Goal: Task Accomplishment & Management: Complete application form

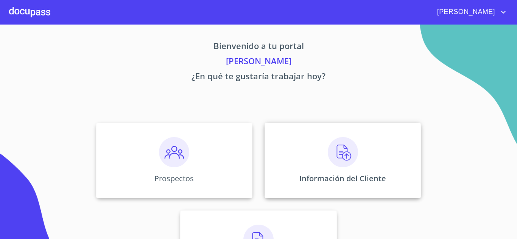
click at [342, 160] on img at bounding box center [343, 152] width 30 height 30
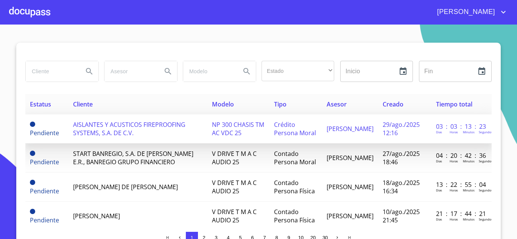
click at [129, 126] on span "AISLANTES Y ACUSTICOS FIREPROOFING SYSTEMS, S.A. DE C.V." at bounding box center [129, 129] width 112 height 17
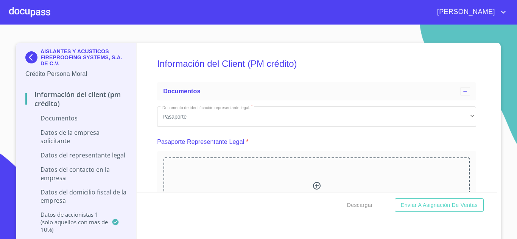
click at [313, 187] on icon at bounding box center [317, 186] width 8 height 8
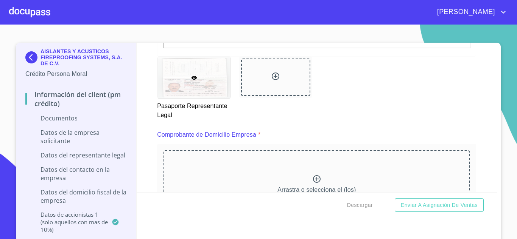
scroll to position [348, 0]
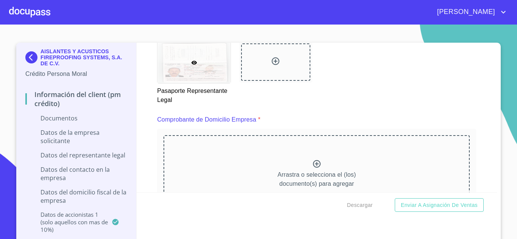
click at [313, 164] on icon at bounding box center [317, 164] width 8 height 8
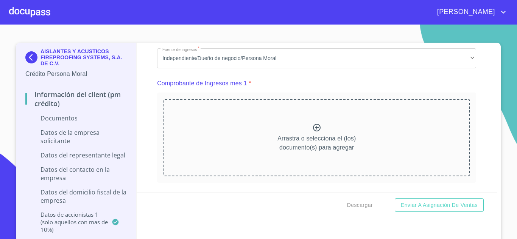
scroll to position [752, 0]
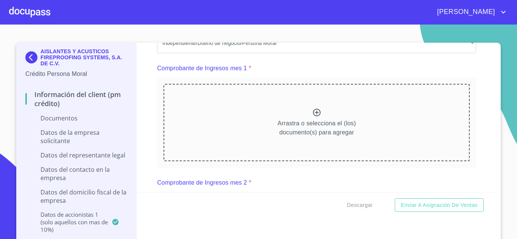
click at [313, 109] on icon at bounding box center [317, 113] width 8 height 8
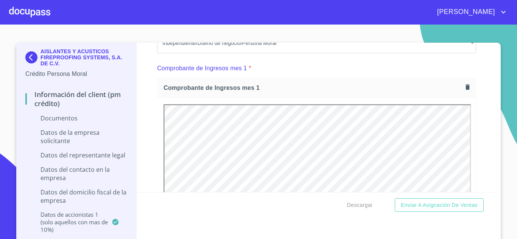
scroll to position [0, 0]
click at [465, 87] on icon "button" at bounding box center [467, 86] width 4 height 5
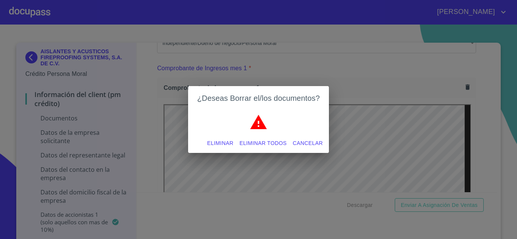
click at [216, 143] on span "Eliminar" at bounding box center [220, 143] width 26 height 9
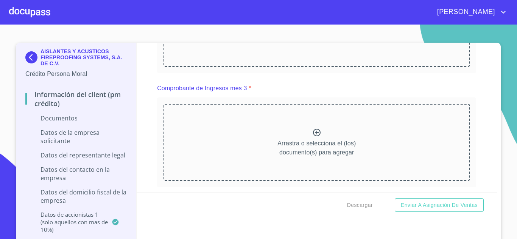
scroll to position [964, 0]
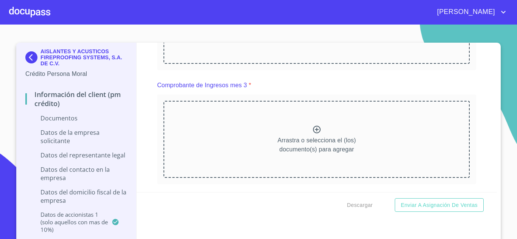
click at [312, 130] on icon at bounding box center [316, 129] width 9 height 9
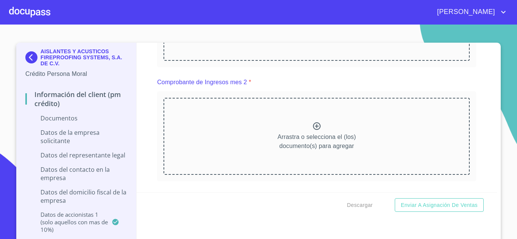
scroll to position [847, 0]
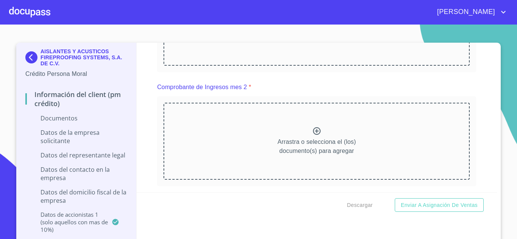
click at [312, 132] on icon at bounding box center [316, 131] width 9 height 9
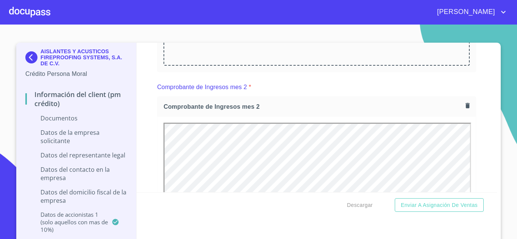
scroll to position [0, 0]
click at [465, 106] on icon "button" at bounding box center [467, 105] width 4 height 5
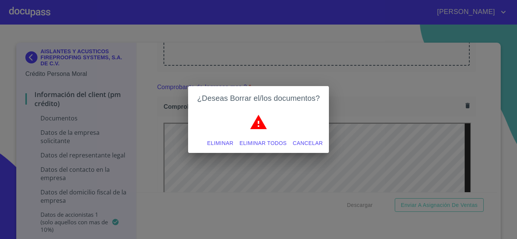
click at [220, 144] on span "Eliminar" at bounding box center [220, 143] width 26 height 9
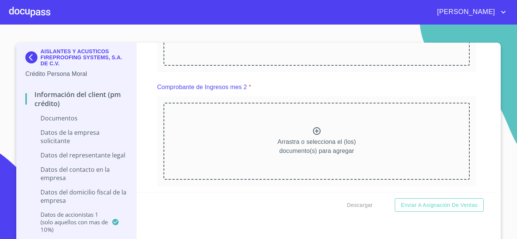
click at [312, 132] on icon at bounding box center [316, 131] width 9 height 9
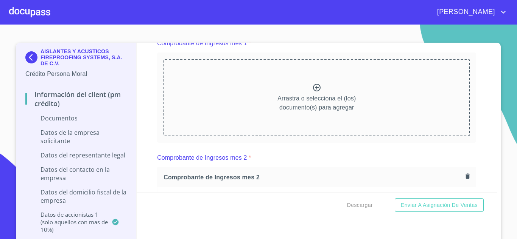
scroll to position [772, 0]
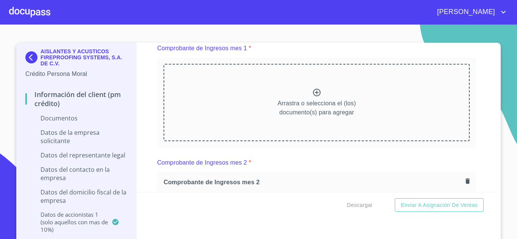
click at [312, 95] on icon at bounding box center [316, 92] width 9 height 9
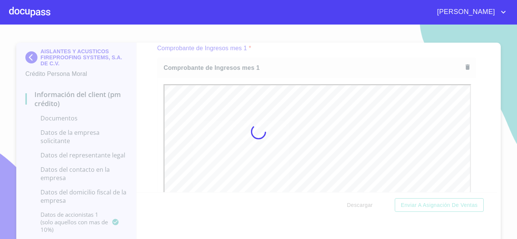
scroll to position [0, 0]
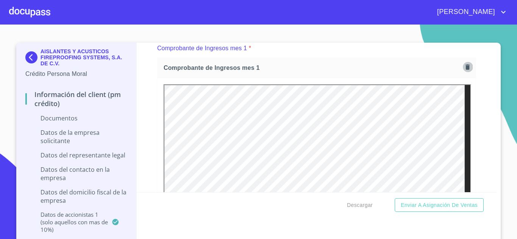
click at [465, 69] on icon "button" at bounding box center [467, 66] width 4 height 5
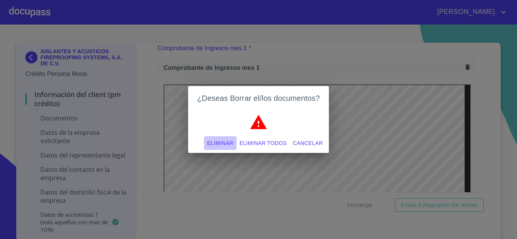
click at [221, 145] on span "Eliminar" at bounding box center [220, 143] width 26 height 9
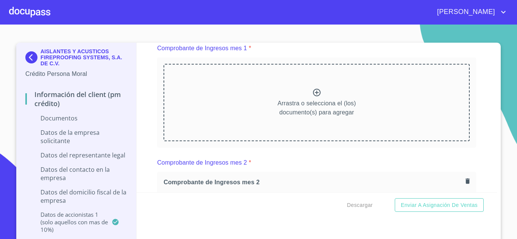
click at [313, 94] on icon at bounding box center [317, 93] width 8 height 8
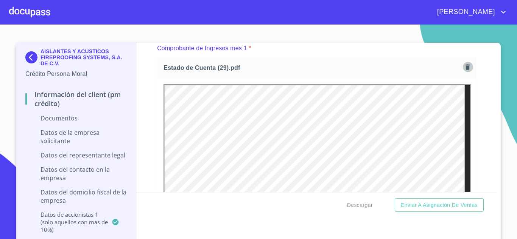
click at [465, 67] on icon "button" at bounding box center [467, 66] width 4 height 5
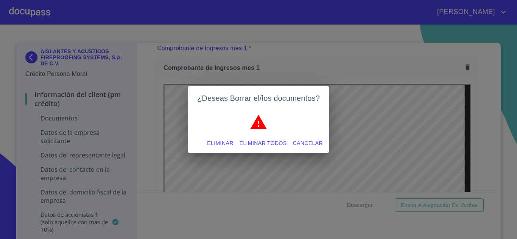
click at [220, 143] on span "Eliminar" at bounding box center [220, 143] width 26 height 9
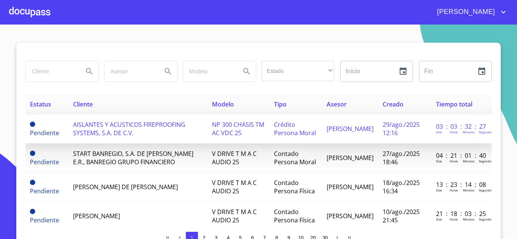
click at [177, 133] on td "AISLANTES Y ACUSTICOS FIREPROOFING SYSTEMS, S.A. DE C.V." at bounding box center [137, 129] width 139 height 29
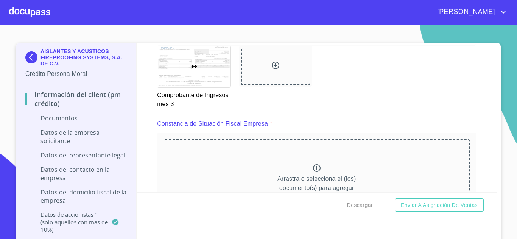
scroll to position [1498, 0]
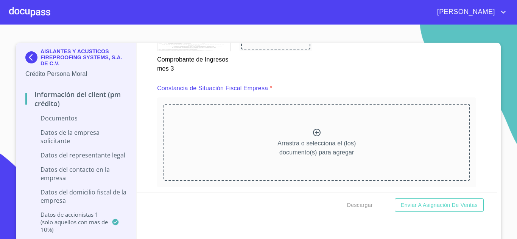
click at [313, 133] on icon at bounding box center [317, 133] width 8 height 8
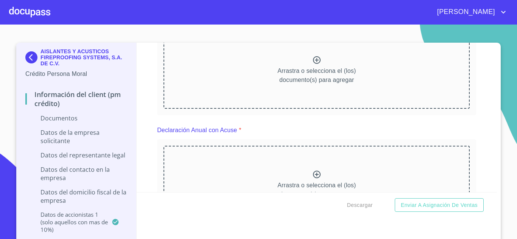
scroll to position [1912, 0]
